Goal: Task Accomplishment & Management: Manage account settings

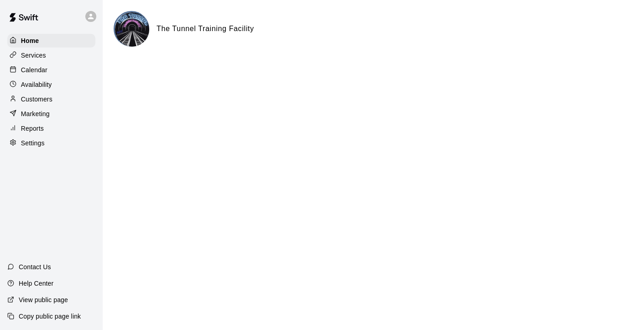
click at [48, 67] on div "Calendar" at bounding box center [51, 70] width 88 height 14
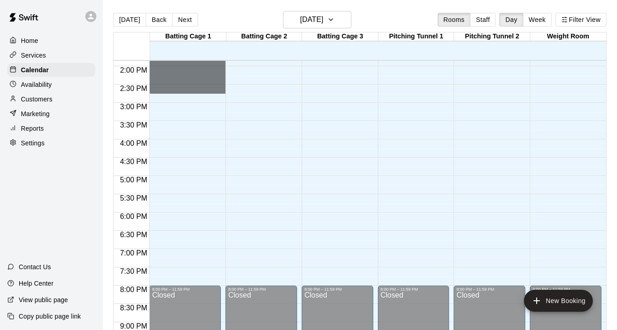
scroll to position [507, 0]
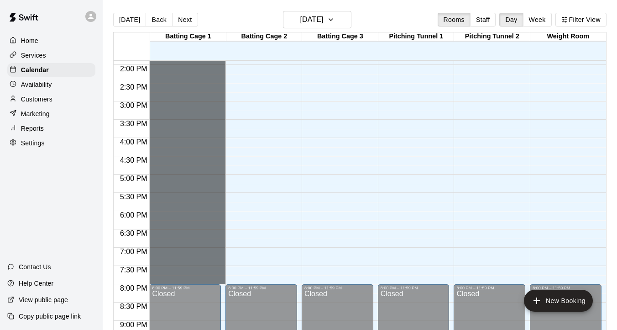
drag, startPoint x: 181, startPoint y: 127, endPoint x: 172, endPoint y: 279, distance: 151.4
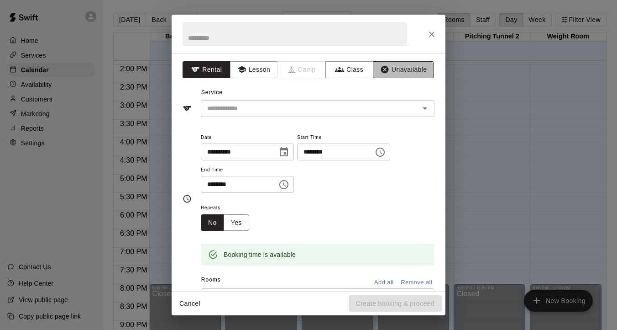
click at [399, 69] on button "Unavailable" at bounding box center [403, 69] width 61 height 17
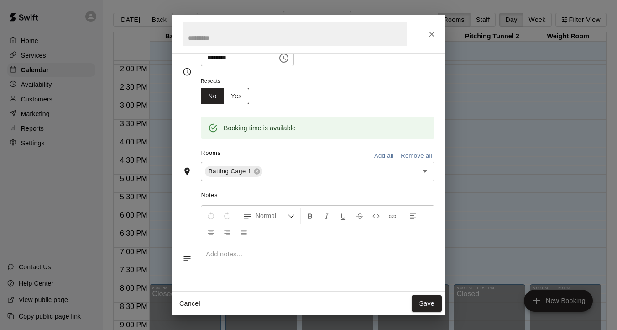
scroll to position [83, 0]
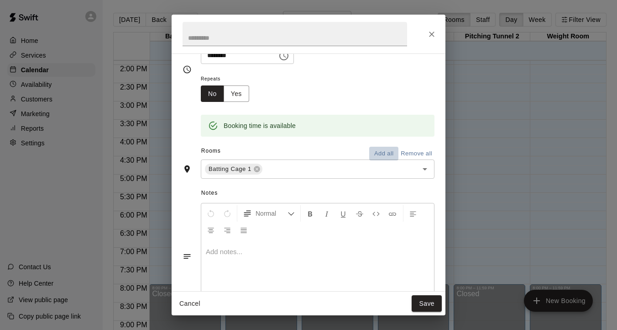
click at [387, 153] on button "Add all" at bounding box center [383, 154] width 29 height 14
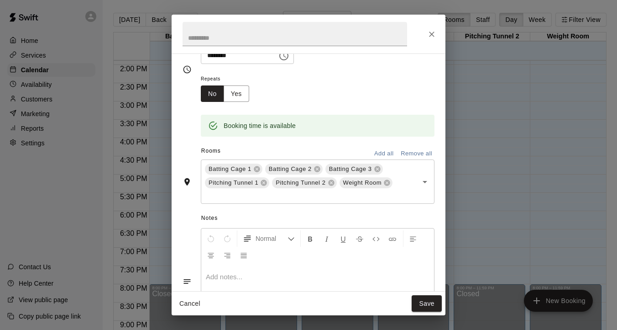
scroll to position [143, 0]
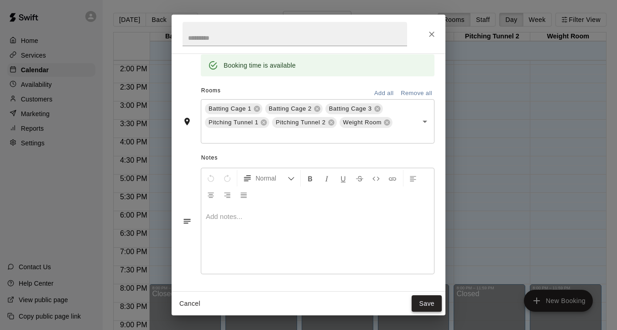
click at [427, 300] on button "Save" at bounding box center [427, 303] width 30 height 17
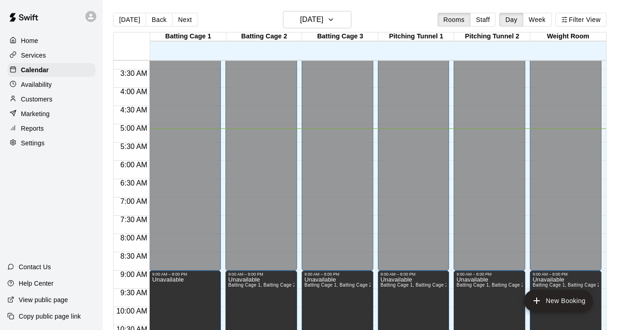
scroll to position [118, 0]
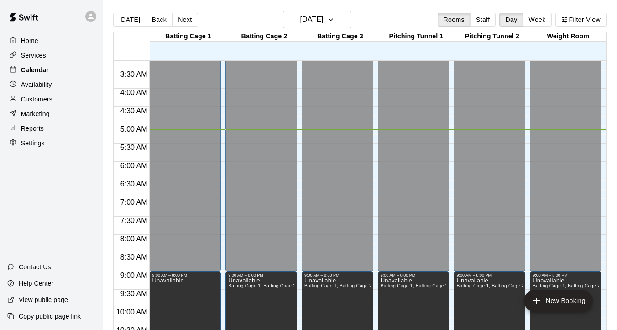
click at [42, 64] on div "Calendar" at bounding box center [51, 70] width 88 height 14
click at [535, 23] on button "Week" at bounding box center [537, 20] width 29 height 14
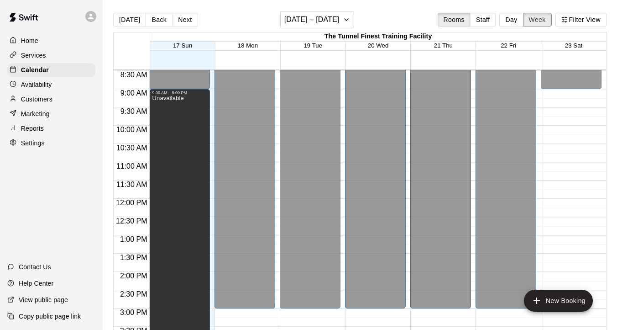
scroll to position [309, 0]
